Goal: Find specific page/section: Find specific page/section

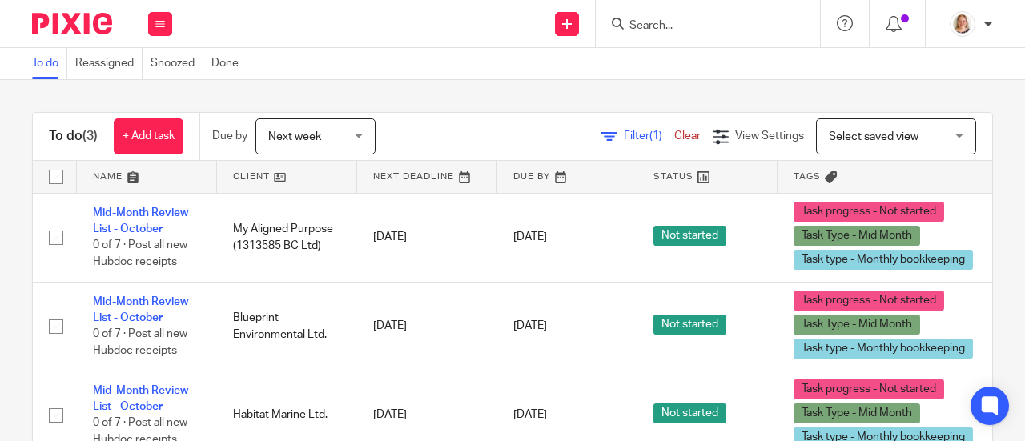
click at [652, 26] on input "Search" at bounding box center [700, 26] width 144 height 14
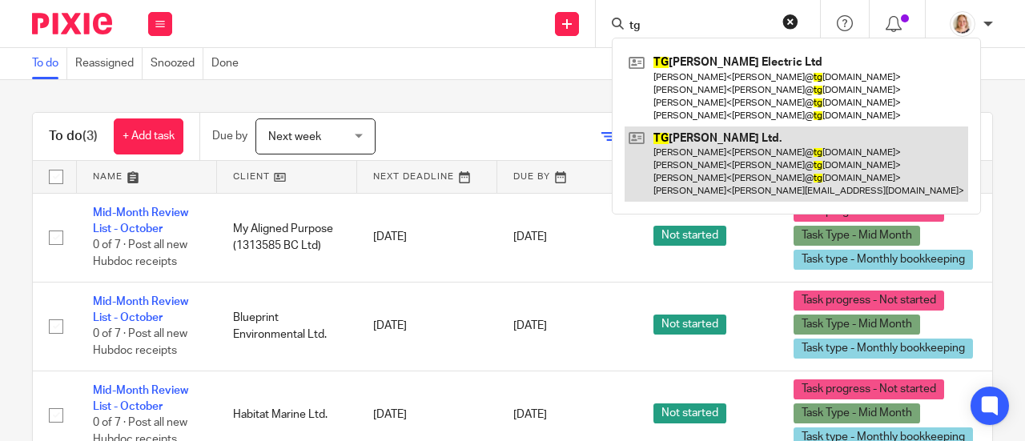
type input "tg"
click at [698, 143] on link at bounding box center [795, 164] width 343 height 76
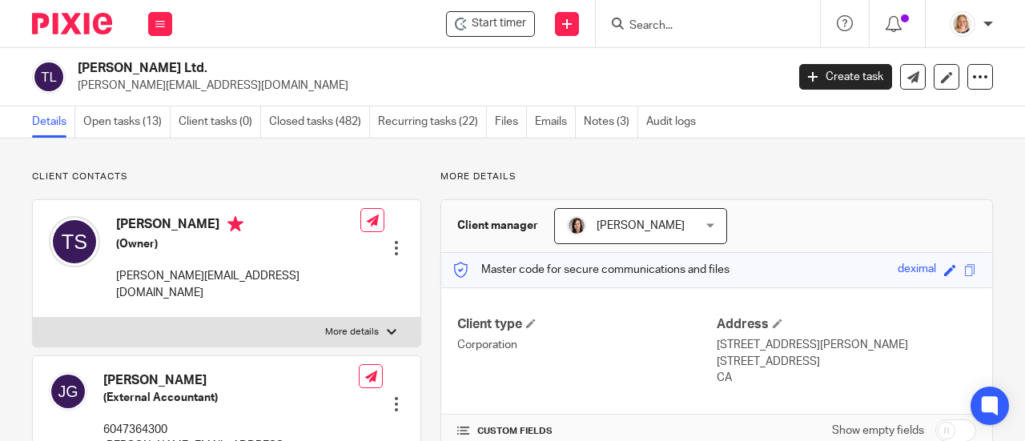
scroll to position [160, 0]
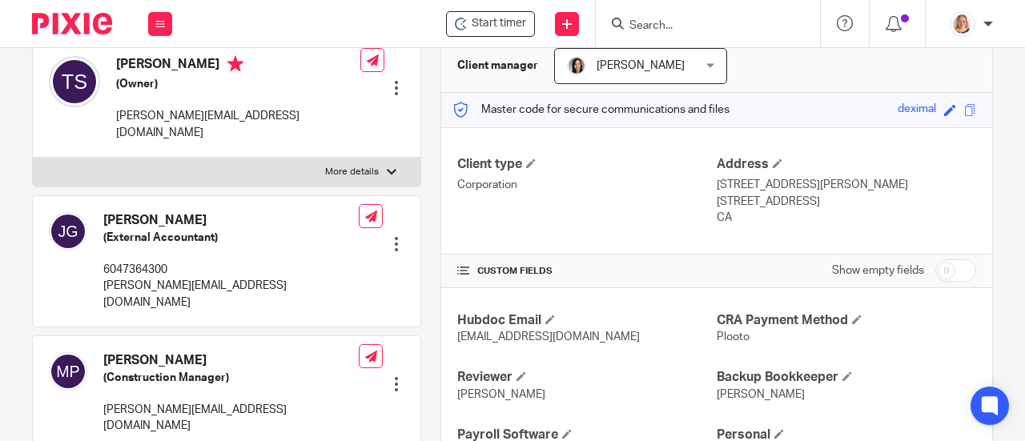
drag, startPoint x: 703, startPoint y: 185, endPoint x: 748, endPoint y: 214, distance: 53.3
click at [748, 214] on div "Client type Corporation Address [STREET_ADDRESS][PERSON_NAME] [STREET_ADDRESS] …" at bounding box center [716, 191] width 551 height 128
click at [610, 258] on div "CUSTOM FIELDS Show empty fields" at bounding box center [716, 271] width 519 height 32
drag, startPoint x: 725, startPoint y: 219, endPoint x: 709, endPoint y: 191, distance: 32.3
click at [716, 191] on div "Address [STREET_ADDRESS][PERSON_NAME] [STREET_ADDRESS] CA" at bounding box center [845, 191] width 259 height 70
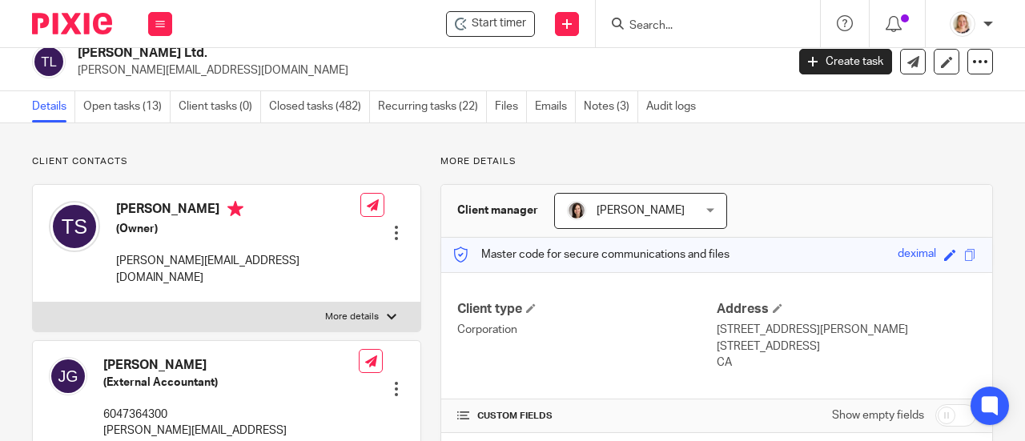
scroll to position [0, 0]
